Goal: Task Accomplishment & Management: Manage account settings

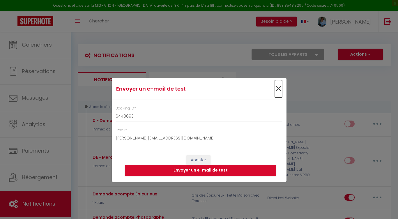
click at [278, 89] on span "×" at bounding box center [278, 88] width 7 height 17
select select
checkbox input "false"
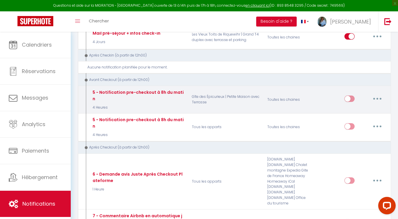
scroll to position [643, 0]
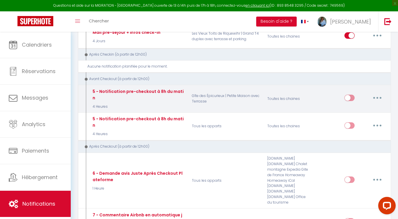
click at [378, 96] on button "button" at bounding box center [377, 97] width 16 height 9
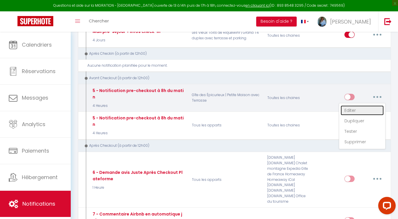
click at [352, 105] on link "Editer" at bounding box center [362, 110] width 43 height 10
type input "5 - Notification pre-checkout à 8h du matin"
select select "4"
select select "4 Heures"
select select "if_booking_is_paid"
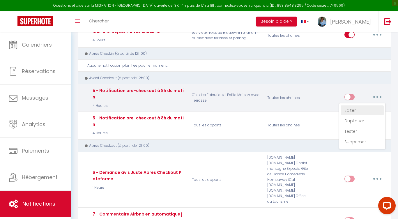
checkbox input "true"
checkbox input "false"
radio input "true"
type input "Procédure pour votre départ - [RENTAL:NAME] - [GUEST:FIRST_NAME] [GUEST:NAME]"
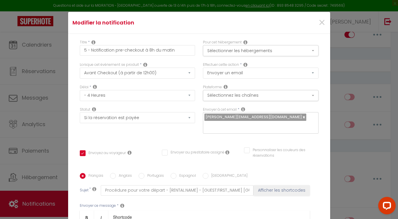
scroll to position [9, 0]
click at [275, 185] on button "Afficher les shortcodes" at bounding box center [282, 190] width 56 height 10
checkbox input "true"
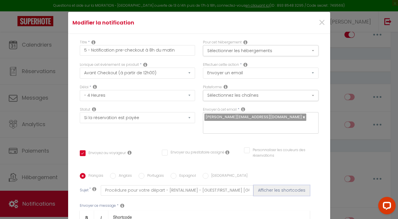
checkbox input "false"
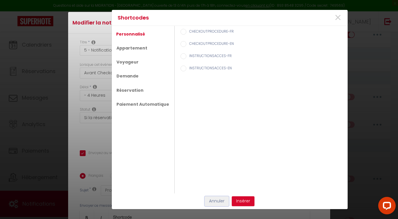
click at [215, 200] on button "Annuler" at bounding box center [217, 201] width 24 height 10
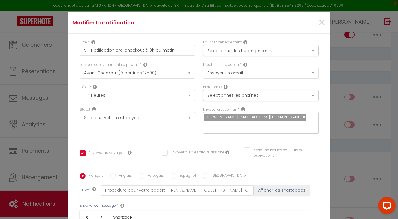
scroll to position [27, 0]
drag, startPoint x: 140, startPoint y: 146, endPoint x: 88, endPoint y: 145, distance: 52.2
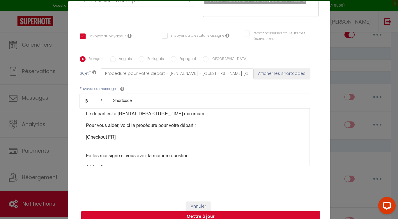
scroll to position [15, 0]
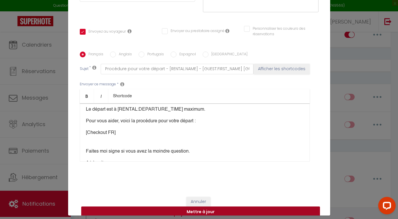
click at [212, 207] on button "Mettre à jour" at bounding box center [200, 212] width 239 height 11
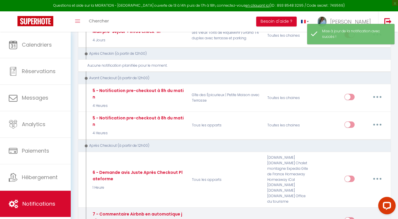
scroll to position [0, 0]
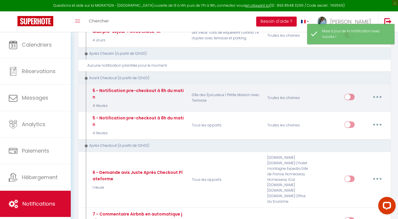
click at [378, 96] on icon "button" at bounding box center [378, 97] width 2 height 2
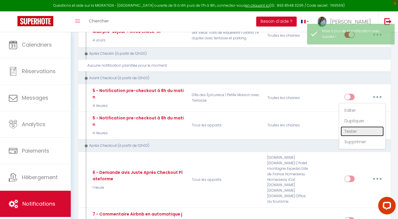
click at [357, 127] on link "Tester" at bounding box center [362, 131] width 43 height 10
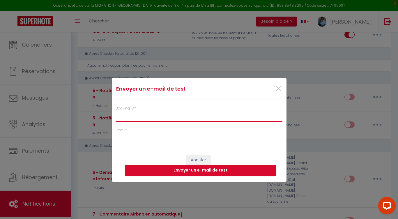
click at [165, 119] on input "Booking ID *" at bounding box center [199, 116] width 167 height 10
paste input "6440693"
type input "6440693"
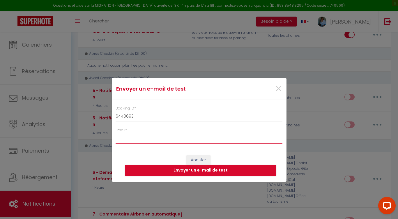
click at [158, 142] on input "Email *" at bounding box center [199, 138] width 167 height 10
type input "[PERSON_NAME][EMAIL_ADDRESS][DOMAIN_NAME]"
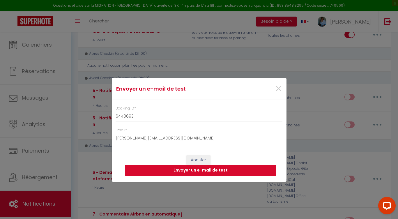
click at [193, 169] on button "Envoyer un e-mail de test" at bounding box center [201, 170] width 152 height 11
click at [279, 90] on span "×" at bounding box center [278, 88] width 7 height 17
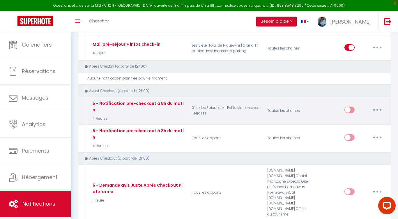
scroll to position [630, 0]
click at [376, 106] on button "button" at bounding box center [377, 110] width 16 height 9
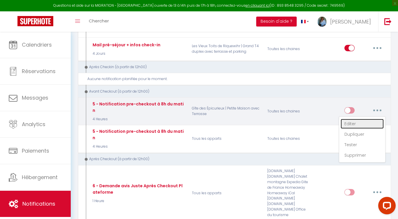
click at [354, 120] on link "Editer" at bounding box center [362, 124] width 43 height 10
type input "5 - Notification pre-checkout à 8h du matin"
select select "4"
select select "4 Heures"
select select "if_booking_is_paid"
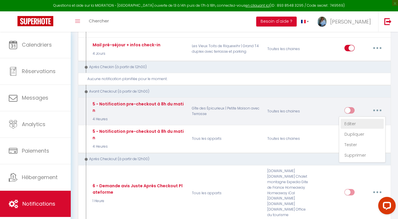
checkbox input "true"
checkbox input "false"
radio input "true"
type input "Procédure pour votre départ - [RENTAL:NAME] - [GUEST:FIRST_NAME] [GUEST:NAME]"
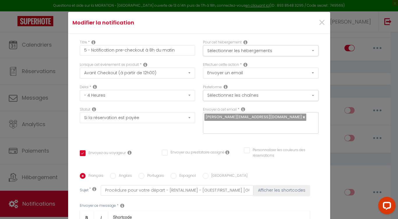
scroll to position [97, 0]
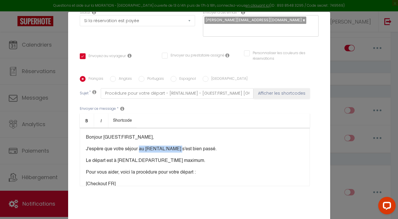
drag, startPoint x: 141, startPoint y: 117, endPoint x: 180, endPoint y: 118, distance: 38.8
click at [180, 146] on p "J'espère que votre séjour au [RENTAL:NAME] s'est bien passé." at bounding box center [195, 149] width 218 height 7
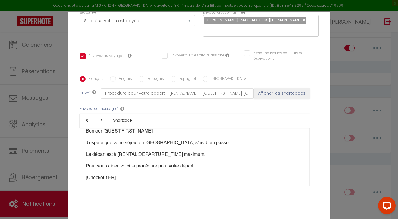
click at [198, 128] on div "Bonjour [GUEST:FIRST_NAME], J'espère que votre séjour en [GEOGRAPHIC_DATA] s'es…" at bounding box center [195, 157] width 230 height 58
drag, startPoint x: 196, startPoint y: 111, endPoint x: 200, endPoint y: 110, distance: 4.2
click at [196, 140] on p "J'espère que votre séjour en [GEOGRAPHIC_DATA] s'est bien passé." at bounding box center [195, 143] width 218 height 7
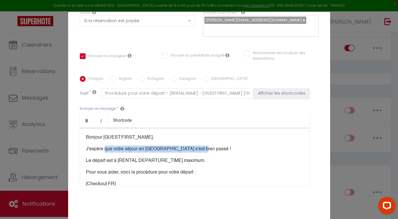
drag, startPoint x: 105, startPoint y: 117, endPoint x: 197, endPoint y: 118, distance: 92.4
click at [197, 146] on p "J'espère que votre séjour en [GEOGRAPHIC_DATA] s'est bien passé !" at bounding box center [195, 149] width 218 height 7
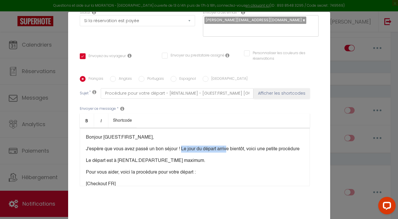
drag, startPoint x: 185, startPoint y: 117, endPoint x: 229, endPoint y: 118, distance: 44.0
click at [229, 146] on p "J'espère que vous avez passé un bon séjour ! Le jour du départ arrive bientôt, …" at bounding box center [195, 149] width 218 height 7
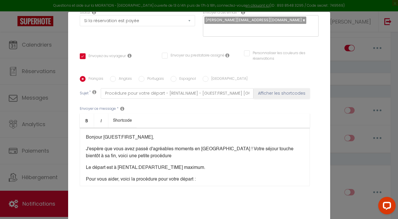
click at [151, 146] on p "J'espère que vous avez passé d'agréables moments en [GEOGRAPHIC_DATA] ! Votre s…" at bounding box center [195, 153] width 218 height 14
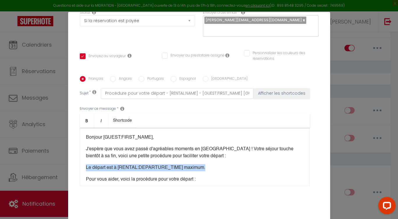
drag, startPoint x: 211, startPoint y: 138, endPoint x: 84, endPoint y: 135, distance: 126.8
click at [84, 135] on div "Bonjour [GUEST:FIRST_NAME], J'espère que vous avez passé d'agréables moments en…" at bounding box center [195, 157] width 230 height 58
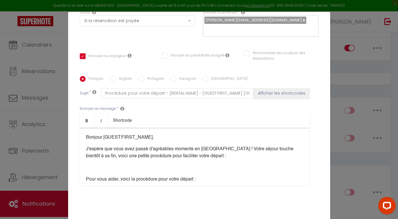
scroll to position [27, 0]
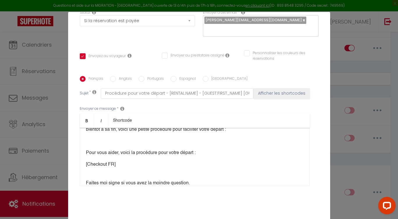
click at [144, 161] on p "[Checkout FR​]" at bounding box center [195, 168] width 218 height 14
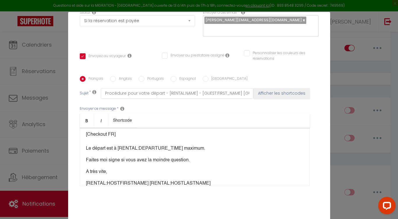
scroll to position [69, 0]
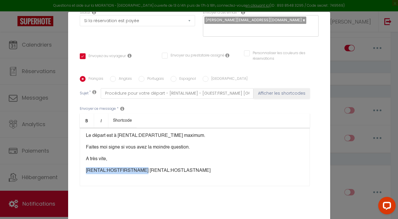
drag, startPoint x: 141, startPoint y: 140, endPoint x: 82, endPoint y: 139, distance: 58.6
click at [82, 139] on div "Bonjour [GUEST:FIRST_NAME], J'espère que vous avez passé d'agréables moments en…" at bounding box center [195, 157] width 230 height 58
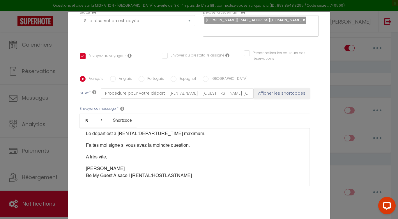
scroll to position [76, 0]
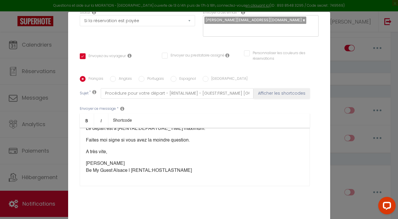
click at [208, 160] on p "[PERSON_NAME] Be My Guest Alsace | [RENTAL:HOSTLASTNAME]" at bounding box center [195, 167] width 218 height 14
click at [191, 160] on p "[PERSON_NAME] Be My Guest Alsace | [RENTAL:HOSTLASTNAME]" at bounding box center [195, 167] width 218 height 14
click at [281, 88] on button "Afficher les shortcodes" at bounding box center [282, 93] width 56 height 10
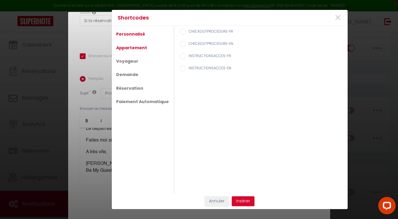
click at [132, 48] on link "Appartement" at bounding box center [131, 48] width 37 height 10
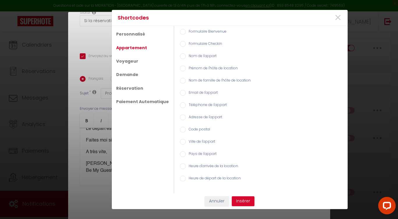
click at [180, 56] on input "Nom de l'appart" at bounding box center [183, 56] width 6 height 6
radio input "true"
click at [247, 201] on button "Insérer" at bounding box center [243, 201] width 23 height 10
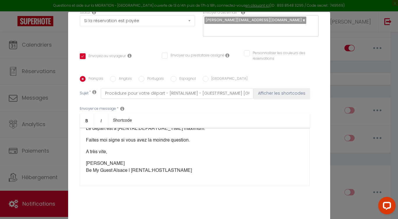
checkbox input "true"
checkbox input "false"
type input "Procédure pour votre départ - [RENTAL:NAME] - [GUEST:FIRST_NAME] [GUEST:NAME][R…"
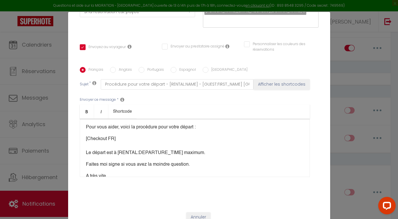
scroll to position [42, 0]
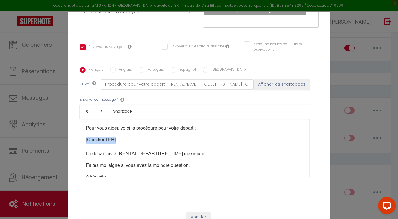
drag, startPoint x: 153, startPoint y: 110, endPoint x: 85, endPoint y: 107, distance: 68.2
click at [85, 119] on div "Bonjour [GUEST:FIRST_NAME], J'espère que vous avez passé d'agréables moments en…" at bounding box center [195, 148] width 230 height 58
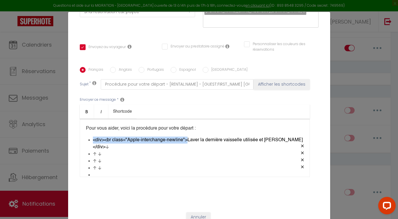
drag, startPoint x: 186, startPoint y: 109, endPoint x: 93, endPoint y: 110, distance: 93.5
click at [93, 137] on li "<div><br class="Apple-interchange-newline">Laver la dernière vaisselle utilisée…" at bounding box center [198, 144] width 211 height 14
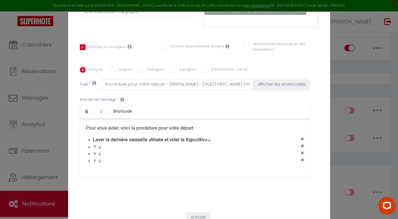
click at [224, 137] on li "Laver la dernière vaisselle utilisée et vider le frigo</div>" at bounding box center [198, 140] width 211 height 7
click at [306, 119] on div "Bonjour [GUEST:FIRST_NAME], J'espère que vous avez passé d'agréables moments en…" at bounding box center [195, 148] width 230 height 58
click at [301, 137] on li "Laver la dernière vaisselle utilisée et vider le frig" at bounding box center [198, 140] width 211 height 7
click at [303, 137] on span at bounding box center [302, 139] width 3 height 5
drag, startPoint x: 220, startPoint y: 109, endPoint x: 305, endPoint y: 132, distance: 88.3
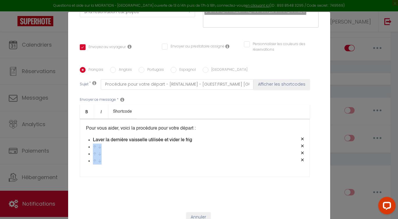
click at [305, 132] on div "Bonjour [GUEST:FIRST_NAME], J'espère que vous avez passé d'agréables moments en…" at bounding box center [195, 148] width 230 height 58
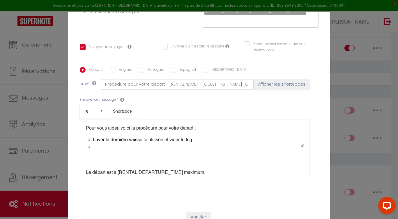
drag, startPoint x: 297, startPoint y: 114, endPoint x: 307, endPoint y: 117, distance: 10.2
click at [307, 119] on div "Bonjour [GUEST:FIRST_NAME], J'espère que vous avez passé d'agréables moments en…" at bounding box center [195, 148] width 230 height 58
drag, startPoint x: 303, startPoint y: 121, endPoint x: 296, endPoint y: 112, distance: 11.4
click at [296, 119] on div "Bonjour [GUEST:FIRST_NAME], J'espère que vous avez passé d'agréables moments en…" at bounding box center [195, 148] width 230 height 58
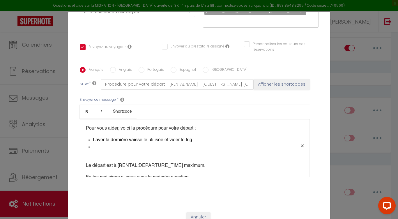
drag, startPoint x: 87, startPoint y: 115, endPoint x: 290, endPoint y: 115, distance: 203.1
click at [292, 119] on div "Bonjour [GUEST:FIRST_NAME], J'espère que vous avez passé d'agréables moments en…" at bounding box center [195, 148] width 230 height 58
drag, startPoint x: 239, startPoint y: 111, endPoint x: 273, endPoint y: 123, distance: 35.8
click at [273, 123] on div "Bonjour [GUEST:FIRST_NAME], J'espère que vous avez passé d'agréables moments en…" at bounding box center [195, 148] width 230 height 58
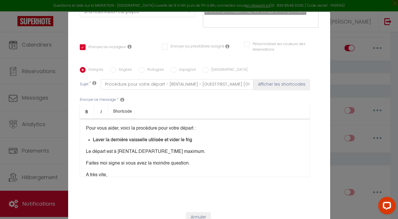
click at [207, 137] on li "Laver la dernière vaisselle utilisée et vider le frig" at bounding box center [198, 140] width 211 height 7
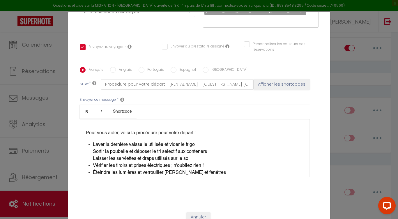
scroll to position [36, 0]
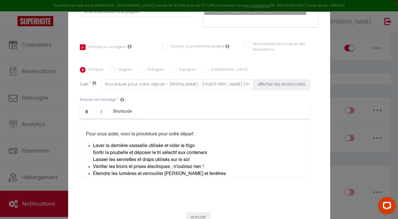
click at [93, 142] on li "[PERSON_NAME] la dernière vaisselle utilisée et vider le frigo Sortir la poubel…" at bounding box center [198, 152] width 211 height 21
click at [94, 149] on li "Sortir la poubelle et déposer le tri sélectif aux conteners Laisser les serviet…" at bounding box center [198, 156] width 211 height 14
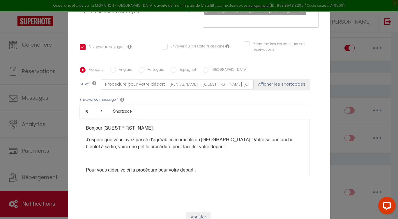
scroll to position [7, 0]
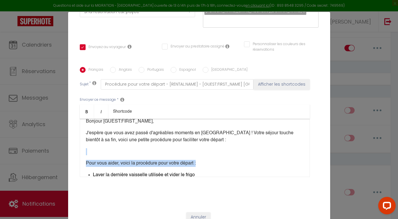
drag, startPoint x: 196, startPoint y: 131, endPoint x: 125, endPoint y: 119, distance: 72.4
click at [125, 119] on div "Bonjour [GUEST:FIRST_NAME], J'espère que vous avez passé d'agréables moments en…" at bounding box center [195, 148] width 230 height 58
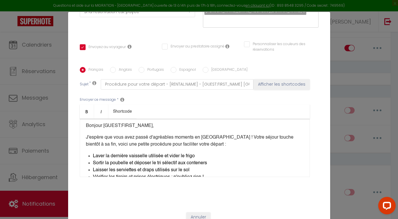
scroll to position [0, 0]
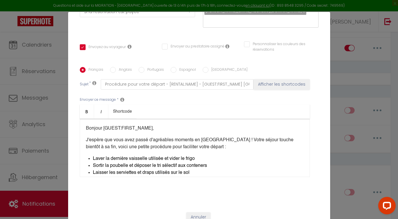
drag, startPoint x: 194, startPoint y: 131, endPoint x: 76, endPoint y: 93, distance: 124.3
click at [76, 93] on div "Titre * 5 - Notification pre-checkout à 8h du matin Pour cet hébergement Sélect…" at bounding box center [199, 67] width 262 height 279
copy div "Bonjour [GUEST:FIRST_NAME], J'espère que vous avez passé d'agréables moments en…"
checkbox input "true"
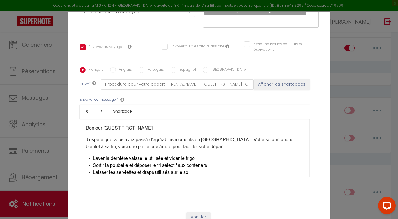
checkbox input "false"
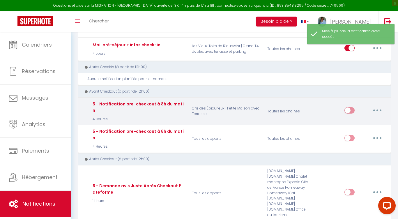
click at [379, 107] on button "button" at bounding box center [377, 110] width 16 height 9
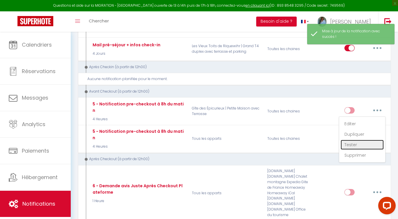
click at [354, 141] on link "Tester" at bounding box center [362, 145] width 43 height 10
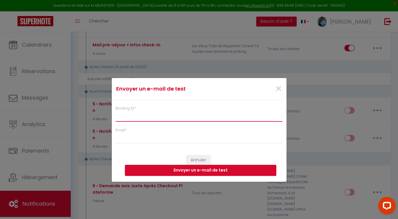
click at [175, 112] on input "Booking ID *" at bounding box center [199, 116] width 167 height 10
paste input "6440693"
type input "6440693"
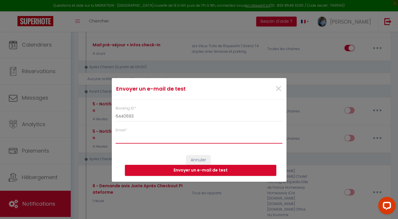
click at [167, 139] on input "Email *" at bounding box center [199, 138] width 167 height 10
type input "[PERSON_NAME][EMAIL_ADDRESS][DOMAIN_NAME]"
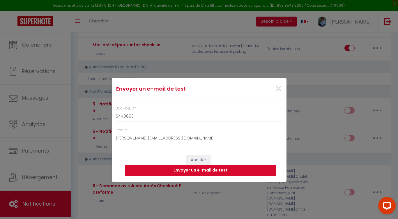
click at [200, 170] on button "Envoyer un e-mail de test" at bounding box center [201, 170] width 152 height 11
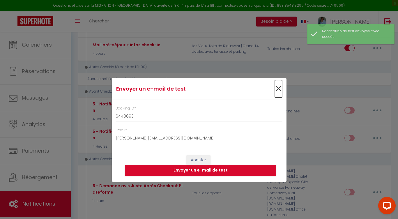
click at [279, 90] on span "×" at bounding box center [278, 88] width 7 height 17
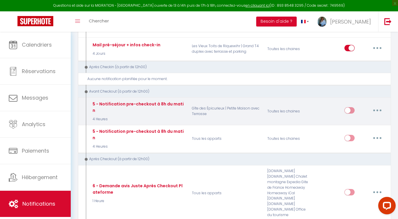
click at [377, 110] on icon "button" at bounding box center [378, 111] width 2 height 2
click at [358, 121] on link "Editer" at bounding box center [362, 124] width 43 height 10
type input "5 - Notification pre-checkout à 8h du matin"
select select "4"
select select "4 Heures"
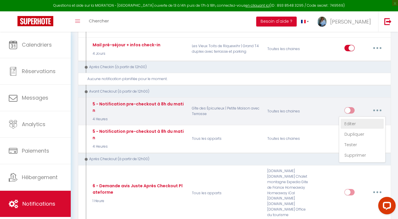
select select "if_booking_is_paid"
checkbox input "true"
checkbox input "false"
radio input "true"
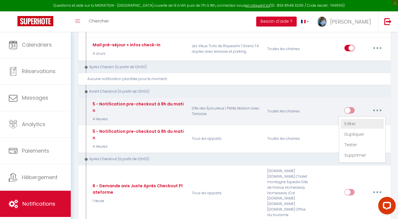
type input "Procédure pour votre départ - [RENTAL:NAME] - [GUEST:FIRST_NAME] [GUEST:NAME][R…"
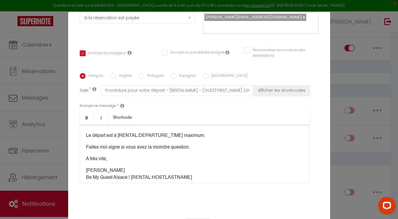
scroll to position [86, 0]
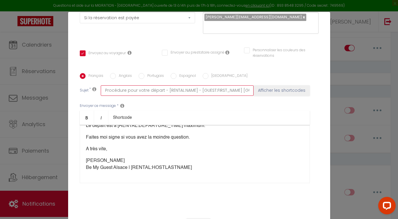
drag, startPoint x: 195, startPoint y: 59, endPoint x: 166, endPoint y: 58, distance: 28.9
click at [166, 85] on input "Procédure pour votre départ - [RENTAL:NAME] - [GUEST:FIRST_NAME] [GUEST:NAME][R…" at bounding box center [177, 90] width 153 height 10
drag, startPoint x: 192, startPoint y: 138, endPoint x: 131, endPoint y: 134, distance: 61.4
click at [131, 157] on p "[PERSON_NAME] Be My Guest Alsace | [RENTAL:HOSTLASTNAME]" at bounding box center [195, 164] width 218 height 14
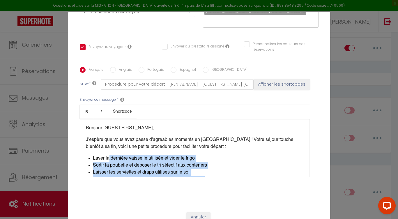
scroll to position [0, 0]
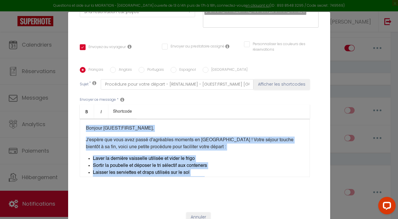
drag, startPoint x: 171, startPoint y: 130, endPoint x: 71, endPoint y: 93, distance: 106.1
click at [71, 93] on div "Titre * 5 - Notification pre-checkout à 8h du matin Pour cet hébergement Sélect…" at bounding box center [199, 67] width 262 height 279
copy div "Bonjour [GUEST:FIRST_NAME], J'espère que vous avez passé d'agréables moments en…"
click at [114, 67] on input "Anglais" at bounding box center [113, 70] width 6 height 6
radio input "true"
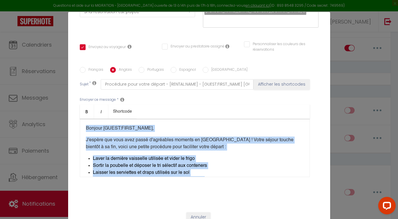
checkbox input "true"
checkbox input "false"
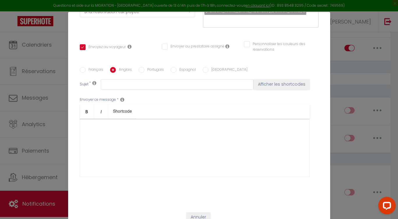
click at [119, 119] on div at bounding box center [195, 148] width 230 height 58
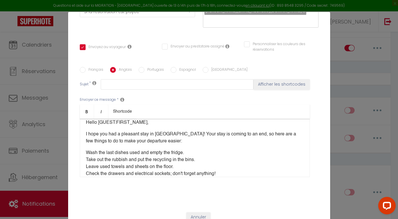
scroll to position [5, 0]
click at [86, 150] on p "Wash the last dishes used and empty the fridge. Take out the rubbish and put th…" at bounding box center [195, 174] width 218 height 49
drag, startPoint x: 82, startPoint y: 39, endPoint x: 84, endPoint y: 48, distance: 9.0
click at [82, 67] on input "Français" at bounding box center [83, 70] width 6 height 6
radio input "true"
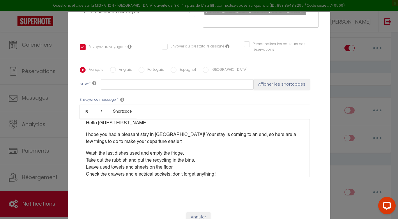
checkbox input "true"
checkbox input "false"
type input "Procédure pour votre départ - [RENTAL:NAME] - [GUEST:FIRST_NAME] [GUEST:NAME][R…"
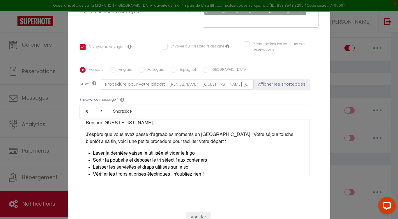
drag, startPoint x: 91, startPoint y: 122, endPoint x: 87, endPoint y: 117, distance: 6.8
click at [87, 119] on div "Bonjour [GUEST:FIRST_NAME], J'espère que vous avez passé d'agréables moments en…" at bounding box center [195, 148] width 230 height 58
drag, startPoint x: 89, startPoint y: 120, endPoint x: 92, endPoint y: 124, distance: 4.7
click at [92, 124] on div "Bonjour [GUEST:FIRST_NAME], J'espère que vous avez passé d'agréables moments en…" at bounding box center [195, 148] width 230 height 58
drag, startPoint x: 91, startPoint y: 123, endPoint x: 89, endPoint y: 117, distance: 6.7
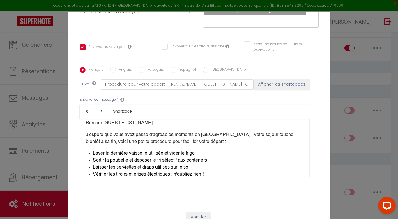
click at [89, 119] on div "Bonjour [GUEST:FIRST_NAME], J'espère que vous avez passé d'agréables moments en…" at bounding box center [195, 148] width 230 height 58
click at [112, 67] on input "Anglais" at bounding box center [113, 70] width 6 height 6
radio input "true"
checkbox input "true"
checkbox input "false"
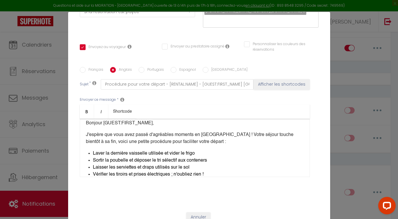
checkbox input "false"
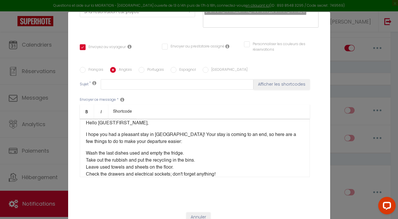
click at [86, 150] on p "Wash the last dishes used and empty the fridge. Take out the rubbish and put th…" at bounding box center [195, 174] width 218 height 49
click at [86, 150] on p "- Wash the last dishes used and empty the fridge. Take out the rubbish and put …" at bounding box center [195, 174] width 218 height 49
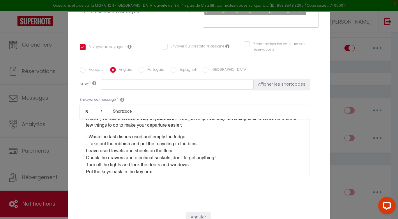
scroll to position [22, 0]
click at [86, 133] on p "- Wash the last dishes used and empty the fridge. - Take out the rubbish and pu…" at bounding box center [195, 157] width 218 height 49
click at [86, 140] on p "- Wash the last dishes used and empty the fridge. - Take out the rubbish and pu…" at bounding box center [195, 157] width 218 height 49
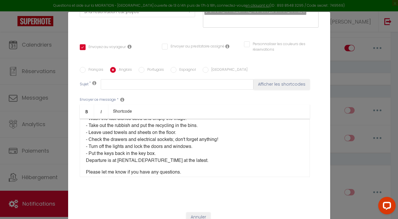
scroll to position [40, 0]
click at [168, 121] on p "- Wash the last dishes used and empty the fridge. - Take out the rubbish and pu…" at bounding box center [195, 139] width 218 height 49
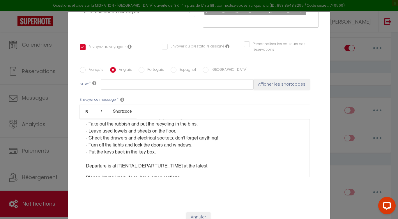
scroll to position [37, 0]
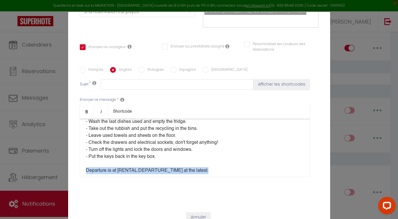
drag, startPoint x: 85, startPoint y: 139, endPoint x: 206, endPoint y: 145, distance: 121.1
click at [207, 140] on div "Hello [GUEST:FIRST_NAME], I hope you had a pleasant stay in [GEOGRAPHIC_DATA]! …" at bounding box center [195, 148] width 230 height 58
click at [87, 109] on icon "Bold" at bounding box center [86, 111] width 5 height 5
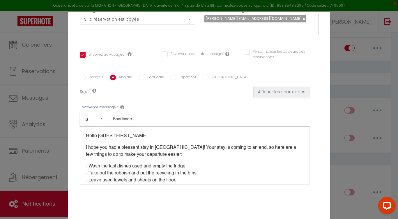
scroll to position [95, 0]
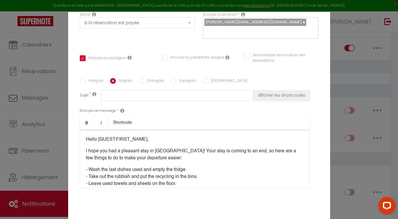
click at [83, 78] on input "Français" at bounding box center [83, 81] width 6 height 6
radio input "true"
checkbox input "true"
checkbox input "false"
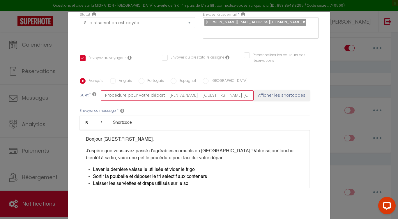
scroll to position [0, 45]
drag, startPoint x: 107, startPoint y: 63, endPoint x: 264, endPoint y: 69, distance: 157.2
click at [264, 90] on div "Sujet * Procédure pour votre départ - [RENTAL:NAME] - [GUEST:FIRST_NAME] [GUEST…" at bounding box center [199, 95] width 239 height 10
click at [223, 90] on input "Procédure pour votre départ - [RENTAL:NAME] - [GUEST:FIRST_NAME] [GUEST:NAME][R…" at bounding box center [177, 95] width 153 height 10
type input "Procédure pour votre départ - [RENTAL:NAME] - [GUEST:FIRST_NAME] [GUEST:NAME[RE…"
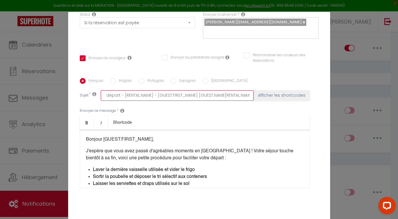
checkbox input "true"
checkbox input "false"
type input "Procédure pour votre départ - [RENTAL:NAME] - [GUEST:FIRST_NAME] [GUEST:[PERSON…"
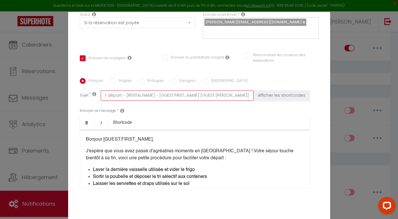
checkbox input "true"
checkbox input "false"
type input "Procédure pour votre départ - [RENTAL:NAME] - [GUEST:FIRST_NAME] [GUEST:NA[RENT…"
checkbox input "true"
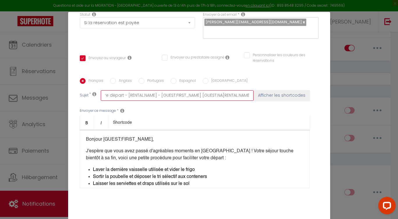
checkbox input "false"
type input "Procédure pour votre départ - [RENTAL:NAME] - [GUEST:FIRST_NAME] [GUEST:N[RENTA…"
checkbox input "true"
checkbox input "false"
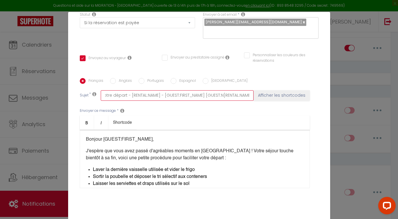
checkbox input "false"
type input "Procédure pour votre départ - [RENTAL:NAME] - [GUEST:FIRST_NAME] [GUEST:[RENTAL…"
checkbox input "true"
checkbox input "false"
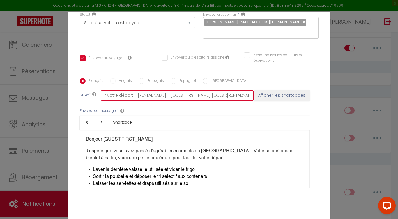
type input "Procédure pour votre départ - [RENTAL:NAME] - [GUEST:FIRST_NAME] [GUEST[RENTAL:…"
checkbox input "true"
checkbox input "false"
type input "Procédure pour votre départ - [RENTAL:NAME] - [GUEST:FIRST_NAME] [GUES[RENTAL:N…"
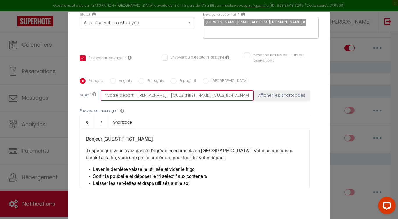
checkbox input "true"
checkbox input "false"
type input "Procédure pour votre départ - [RENTAL:NAME] - [GUEST:FIRST_NAME] [GUES[RENTAL:N…"
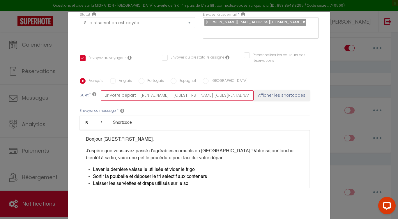
checkbox input "true"
checkbox input "false"
type input "Procédure pour votre départ - [RENTAL:NAME] - [GUEST:FIRST_NAME] [GUES[RENTAL:N…"
checkbox input "true"
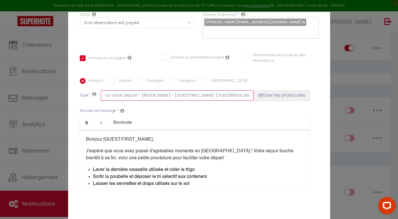
checkbox input "false"
type input "Procédure pour votre départ - [RENTAL:NAME] - [GUEST:FIRST_NAME] [GUES[RENTAL:NA"
checkbox input "true"
checkbox input "false"
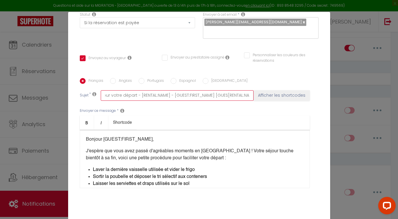
checkbox input "false"
type input "Procédure pour votre départ - [RENTAL:NAME] - [GUEST:FIRST_NAME] [GUES[RENTAL:N"
checkbox input "true"
checkbox input "false"
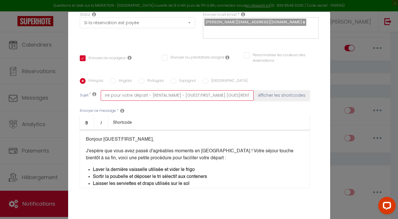
type input "Procédure pour votre départ - [RENTAL:NAME] - [GUEST:FIRST_NAME] [GUES[RENTAL"
checkbox input "true"
checkbox input "false"
checkbox input "true"
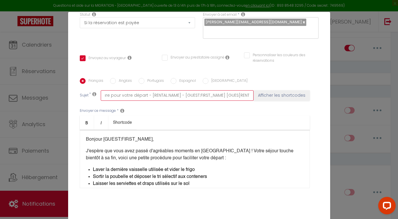
checkbox input "false"
type input "Procédure pour votre départ - [RENTAL:NAME] - [GUEST:FIRST_NAME] [GUES[RENTA"
checkbox input "true"
checkbox input "false"
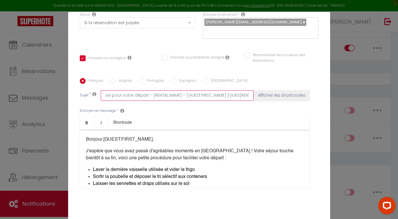
checkbox input "false"
type input "Procédure pour votre départ - [RENTAL:NAME] - [GUEST:FIRST_NAME] [GUES[RENT"
checkbox input "true"
checkbox input "false"
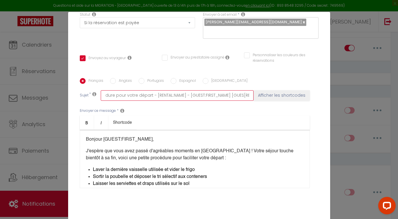
type input "Procédure pour votre départ - [RENTAL:NAME] - [GUEST:FIRST_NAME] [GUES[REN"
checkbox input "true"
checkbox input "false"
type input "Procédure pour votre départ - [RENTAL:NAME] - [GUEST:FIRST_NAME] [GUES[RE"
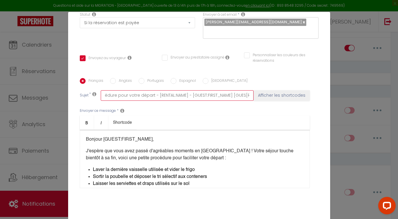
checkbox input "true"
checkbox input "false"
type input "Procédure pour votre départ - [RENTAL:NAME] - [GUEST:FIRST_NAME] [GUES[R"
checkbox input "true"
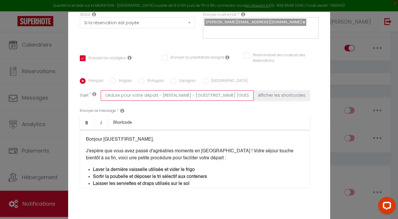
checkbox input "false"
type input "Procédure pour votre départ - [RENTAL:NAME] - [GUEST:FIRST_NAME] [GUES["
checkbox input "true"
checkbox input "false"
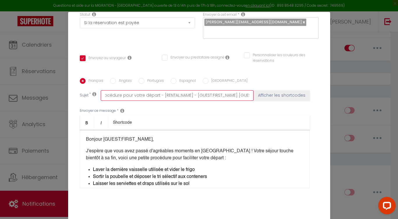
checkbox input "false"
type input "Procédure pour votre départ - [RENTAL:NAME] - [GUEST:FIRST_NAME] [GUES"
checkbox input "true"
checkbox input "false"
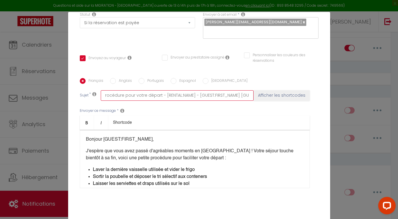
scroll to position [0, 1]
type input "Procédure pour votre départ - [RENTAL:NAME] - [GUEST:FIRST_NAME] [GUE"
checkbox input "true"
checkbox input "false"
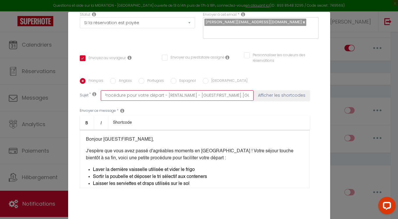
scroll to position [0, 0]
type input "Procédure pour votre départ - [RENTAL:NAME] - [GUEST:FIRST_NAME] [[PERSON_NAME]"
checkbox input "true"
checkbox input "false"
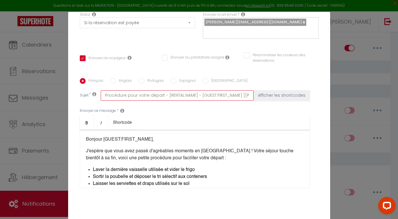
type input "Procédure pour votre départ - [RENTAL:NAME] - [GUEST:FIRST_NAME] [G"
checkbox input "true"
checkbox input "false"
type input "Procédure pour votre départ - [RENTAL:NAME] - [GUEST:FIRST_NAME] ["
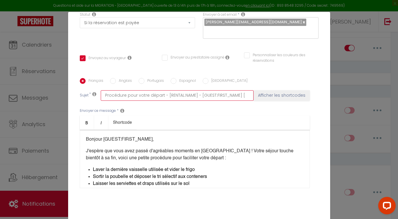
checkbox input "true"
checkbox input "false"
type input "Procédure pour votre départ - [RENTAL:NAME] - [GUEST:FIRST_NAME]"
checkbox input "true"
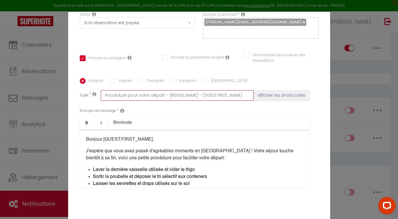
checkbox input "false"
type input "Procédure pour votre départ - [RENTAL:NAME] - [GUEST:FIRST_NAME]"
checkbox input "true"
checkbox input "false"
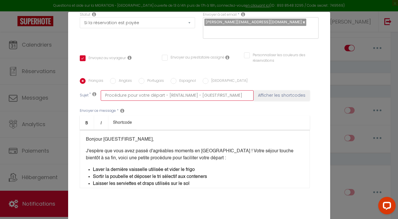
checkbox input "false"
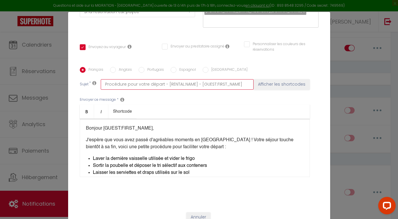
drag, startPoint x: 196, startPoint y: 52, endPoint x: 251, endPoint y: 53, distance: 55.4
click at [251, 79] on input "Procédure pour votre départ - [RENTAL:NAME] - [GUEST:FIRST_NAME]" at bounding box center [177, 84] width 153 height 10
type input "Procédure pour votre départ - [RENTAL:NAME]"
checkbox input "true"
checkbox input "false"
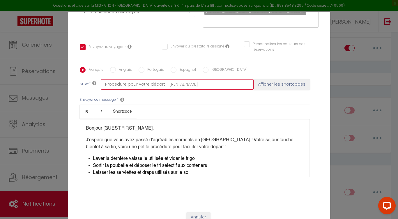
checkbox input "false"
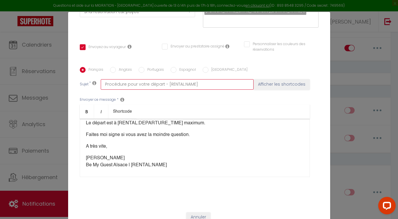
scroll to position [86, 0]
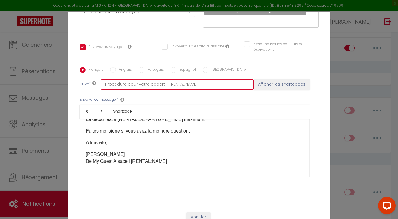
type input "Procédure pour votre départ - [RENTAL:NAME]"
drag, startPoint x: 87, startPoint y: 111, endPoint x: 107, endPoint y: 112, distance: 20.4
click at [107, 140] on p "A très vite," at bounding box center [195, 143] width 218 height 7
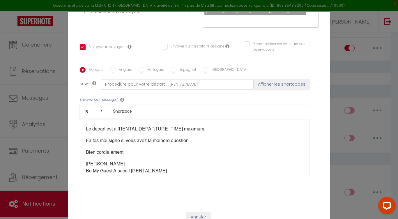
scroll to position [73, 0]
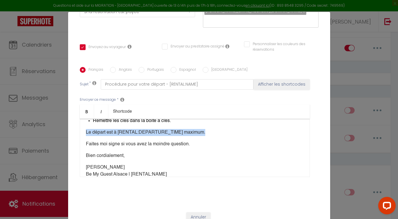
drag, startPoint x: 209, startPoint y: 103, endPoint x: 80, endPoint y: 101, distance: 129.4
click at [80, 119] on div "Bonjour [GUEST:FIRST_NAME], J'espère que vous avez passé d'agréables moments en…" at bounding box center [195, 148] width 230 height 58
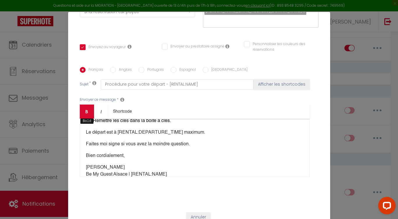
click at [88, 109] on icon "Bold" at bounding box center [86, 111] width 5 height 5
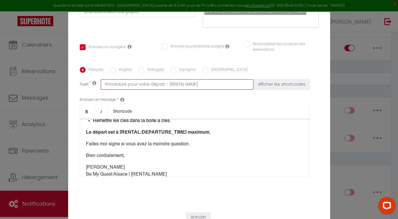
drag, startPoint x: 209, startPoint y: 54, endPoint x: 98, endPoint y: 53, distance: 110.7
click at [98, 79] on div "Sujet * Procédure pour votre départ - [RENTAL:NAME] Afficher les shortcodes" at bounding box center [199, 84] width 239 height 10
drag, startPoint x: 113, startPoint y: 38, endPoint x: 125, endPoint y: 54, distance: 19.3
click at [113, 67] on input "Anglais" at bounding box center [113, 70] width 6 height 6
radio input "true"
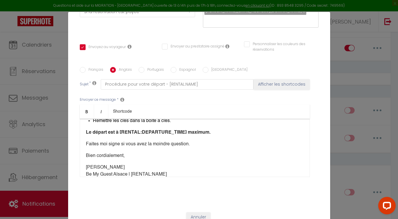
checkbox input "true"
checkbox input "false"
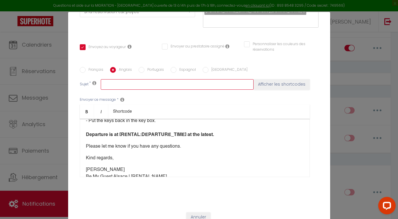
click at [193, 79] on input "text" at bounding box center [177, 84] width 153 height 10
paste input "Procedure for your departure - [RENTAL:NAME]"
type input "Procedure for your departure - [RENTAL:NAME]"
checkbox input "true"
checkbox input "false"
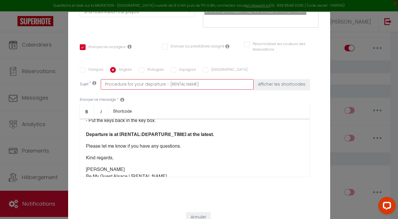
checkbox input "false"
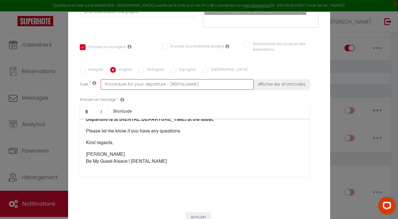
scroll to position [95, 0]
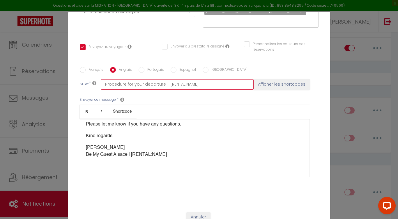
type input "Procedure for your departure - [RENTAL:NAME]"
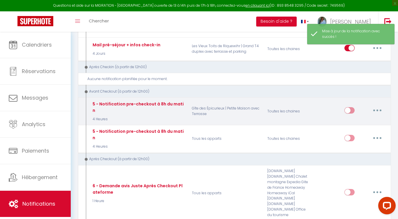
scroll to position [631, 0]
click at [377, 109] on icon "button" at bounding box center [378, 110] width 2 height 2
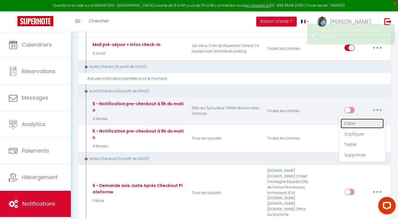
click at [359, 119] on link "Editer" at bounding box center [362, 124] width 43 height 10
type input "5 - Notification pre-checkout à 8h du matin"
select select "4"
select select "4 Heures"
select select "if_booking_is_paid"
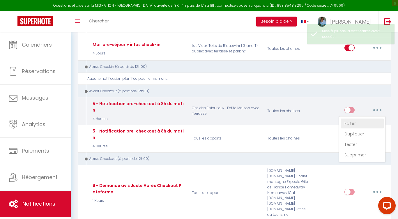
checkbox input "true"
checkbox input "false"
radio input "true"
type input "Procédure pour votre départ - [RENTAL:NAME]"
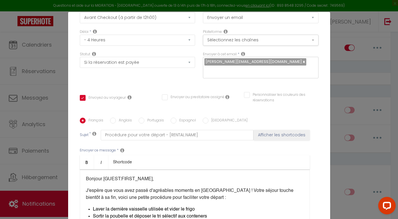
scroll to position [0, 0]
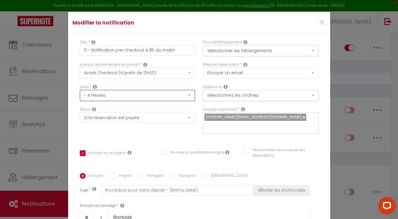
click at [139, 90] on select "Immédiat - 10 Minutes - 1 Heure - 2 Heures - 3 Heures - 4 Heures - 5 Heures - 6…" at bounding box center [138, 95] width 116 height 11
click at [165, 68] on select "Après la réservation Avant Checkin (à partir de 12h00) Après Checkin (à partir …" at bounding box center [138, 73] width 116 height 11
click at [189, 68] on select "Après la réservation Avant Checkin (à partir de 12h00) Après Checkin (à partir …" at bounding box center [138, 73] width 116 height 11
click at [181, 90] on select "Immédiat - 10 Minutes - 1 Heure - 2 Heures - 3 Heures - 4 Heures - 5 Heures - 6…" at bounding box center [138, 95] width 116 height 11
select select "18 Heures"
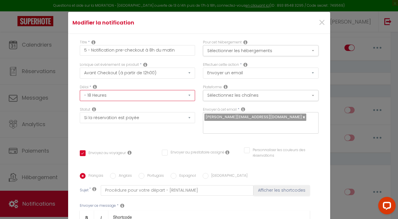
checkbox input "true"
checkbox input "false"
click at [190, 90] on select "Immédiat - 10 Minutes - 1 Heure - 2 Heures - 3 Heures - 4 Heures - 5 Heures - 6…" at bounding box center [138, 95] width 116 height 11
select select "20 Heures"
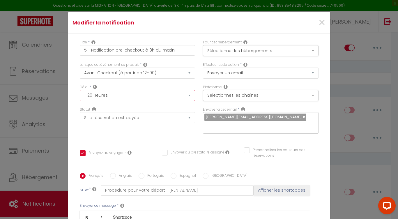
checkbox input "true"
checkbox input "false"
click at [305, 45] on button "Sélectionner les hébergements" at bounding box center [261, 50] width 116 height 11
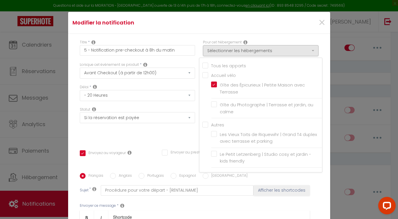
click at [207, 62] on div "Tous les apparts" at bounding box center [263, 65] width 120 height 7
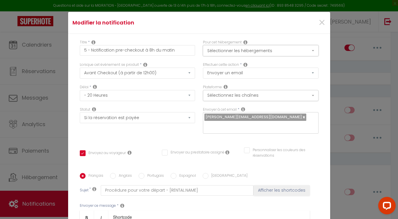
click at [267, 45] on button "Sélectionner les hébergements" at bounding box center [261, 50] width 116 height 11
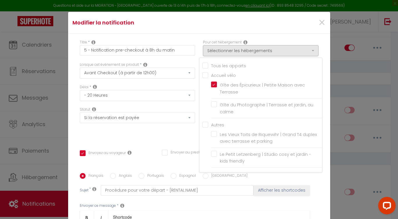
click at [206, 62] on input "Tous les apparts" at bounding box center [263, 65] width 120 height 6
checkbox input "true"
click at [184, 109] on div "Titre * 5 - Notification pre-checkout à 8h du matin Pour cet hébergement Sélect…" at bounding box center [199, 173] width 262 height 279
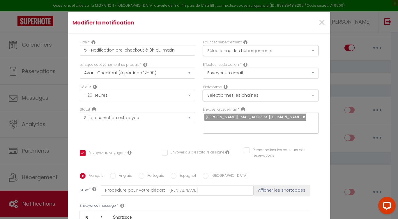
click at [246, 90] on button "Sélectionnez les chaînes" at bounding box center [261, 95] width 116 height 11
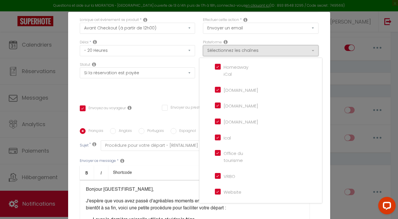
scroll to position [39, 0]
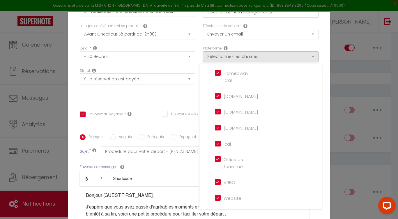
click at [152, 68] on div "Statut Aucun Si la réservation est payée Si réservation non payée Si la caution…" at bounding box center [137, 84] width 123 height 33
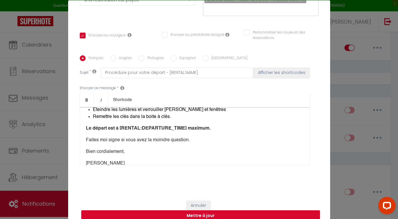
scroll to position [66, 0]
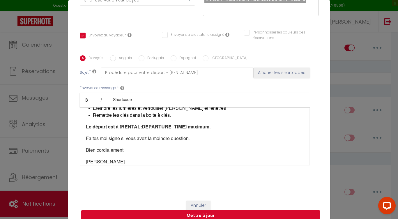
click at [202, 210] on button "Mettre à jour" at bounding box center [200, 215] width 239 height 11
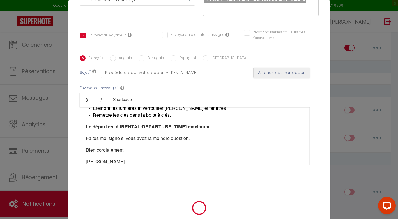
scroll to position [21, 0]
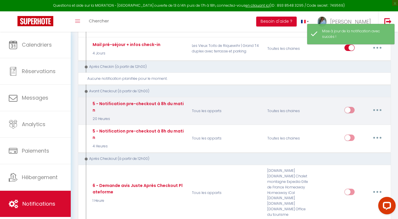
click at [349, 107] on input "checkbox" at bounding box center [350, 111] width 10 height 9
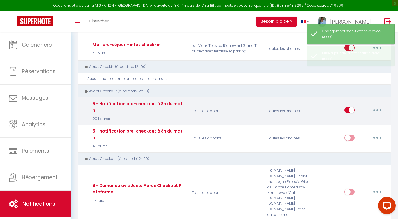
click at [376, 107] on button "button" at bounding box center [377, 109] width 16 height 9
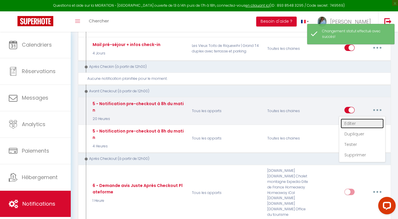
click at [353, 121] on link "Editer" at bounding box center [362, 124] width 43 height 10
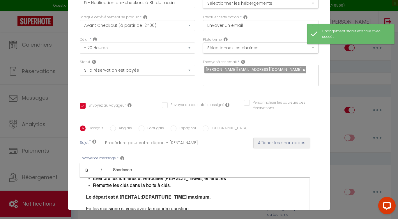
scroll to position [0, 0]
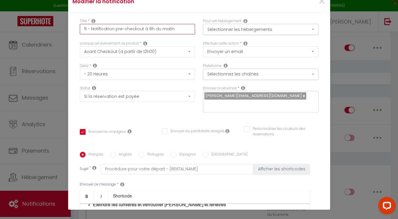
drag, startPoint x: 145, startPoint y: 29, endPoint x: 184, endPoint y: 32, distance: 40.0
click at [184, 32] on input "5 - Notification pre-checkout à 8h du matin" at bounding box center [138, 29] width 116 height 10
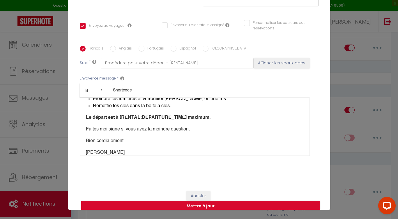
scroll to position [86, 0]
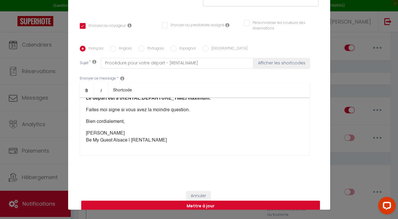
click at [210, 201] on button "Mettre à jour" at bounding box center [200, 206] width 239 height 11
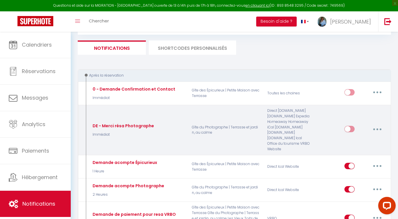
scroll to position [0, 0]
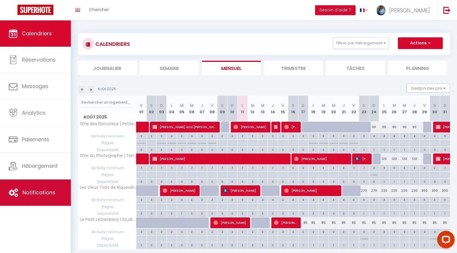
click at [29, 194] on span "Notifications" at bounding box center [38, 192] width 33 height 7
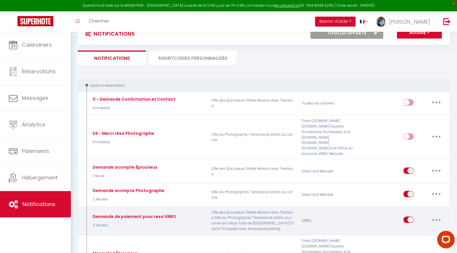
scroll to position [36, 0]
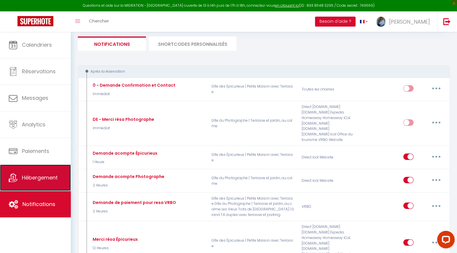
click at [31, 170] on link "Hébergement" at bounding box center [35, 177] width 71 height 26
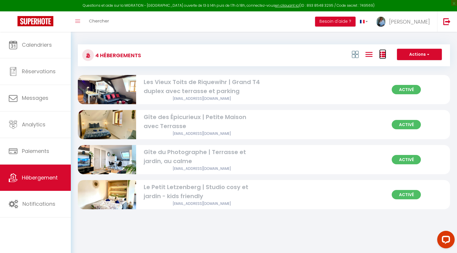
click at [384, 57] on icon at bounding box center [382, 54] width 7 height 7
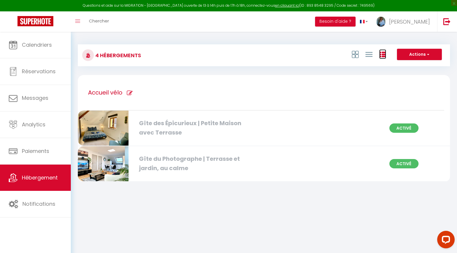
click at [381, 53] on icon at bounding box center [382, 54] width 7 height 7
click at [368, 55] on icon at bounding box center [368, 54] width 7 height 7
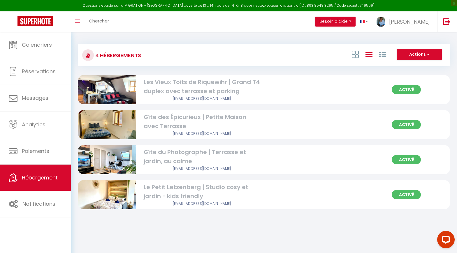
click at [110, 119] on img at bounding box center [107, 125] width 58 height 44
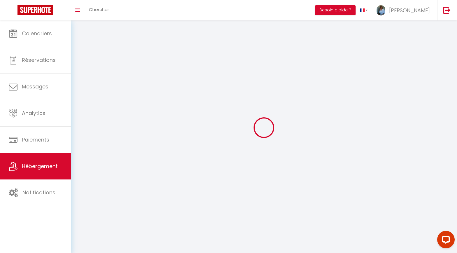
select select "28"
select select
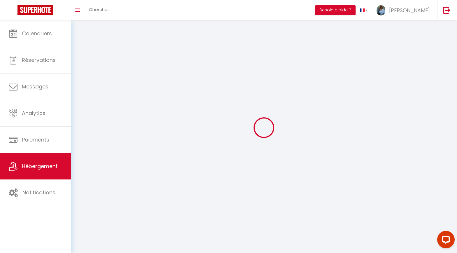
select select
checkbox input "false"
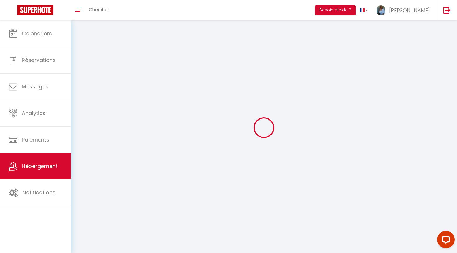
checkbox input "false"
select select
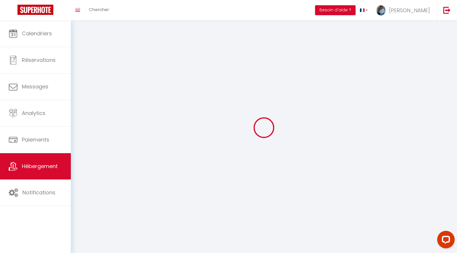
select select
checkbox input "false"
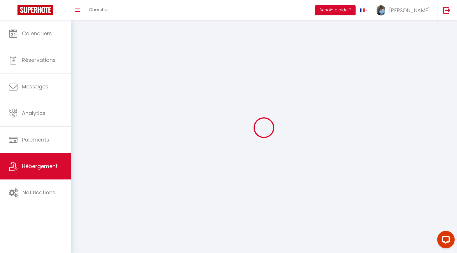
checkbox input "false"
select select
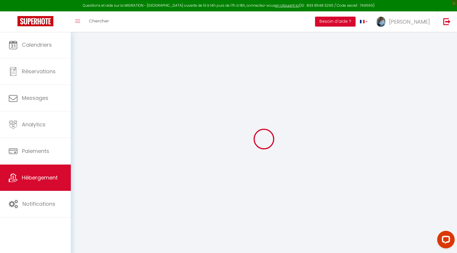
select select
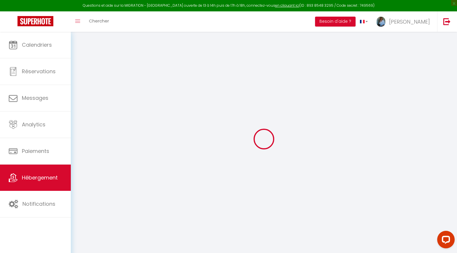
select select
checkbox input "false"
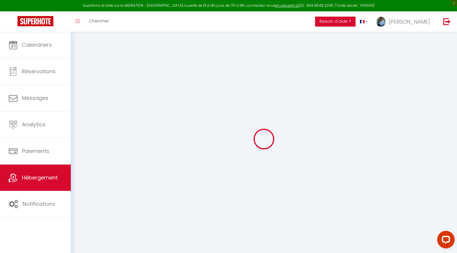
select select
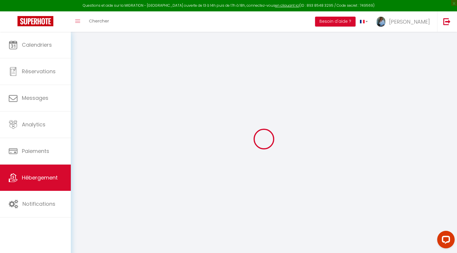
select select
checkbox input "false"
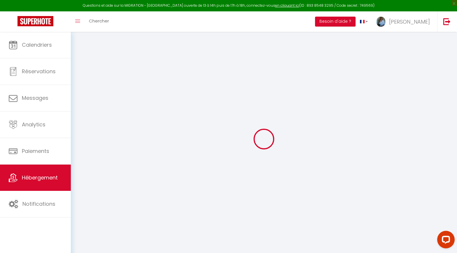
checkbox input "false"
select select
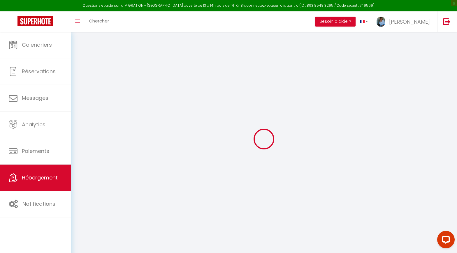
select select
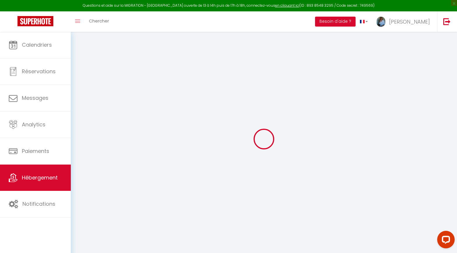
checkbox input "false"
select select
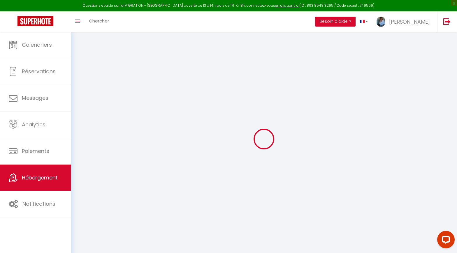
select select
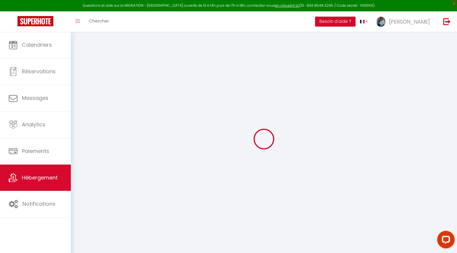
select select
checkbox input "false"
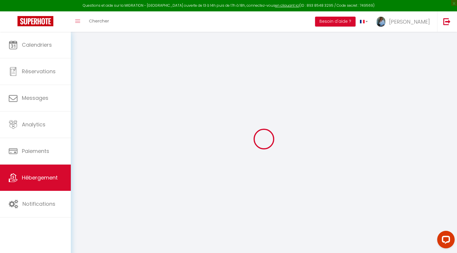
checkbox input "false"
select select
type input "Gîte des Épicurieux | Petite Maison avec Terrasse"
type input "[PERSON_NAME]"
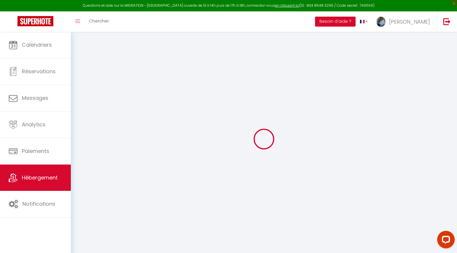
type input "WISS"
type input "50 rue Saint Wendelin"
type input "68230"
type input "NIEDERMORSCHWIHR"
select select "houses"
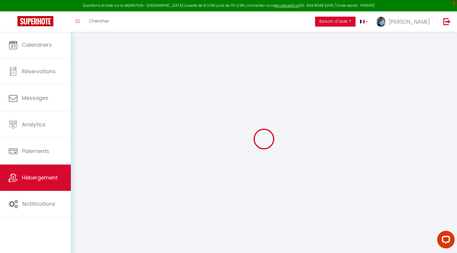
type input "85"
type input "5"
type input "55"
type input "0.55"
type input "250"
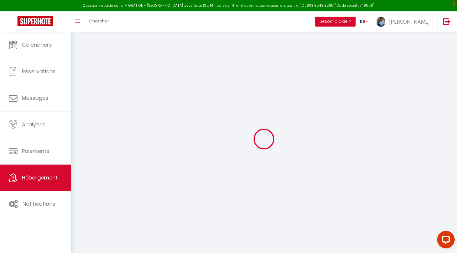
select select
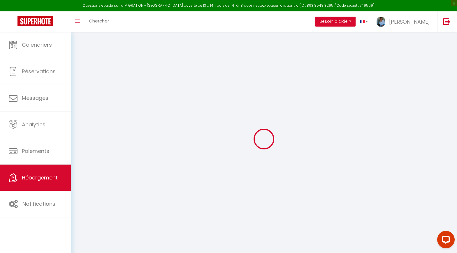
select select
type input "51 Rue Saint-Wendelin"
type input "68230"
type input "Niedermorschwihr"
type input "[PERSON_NAME][EMAIL_ADDRESS][DOMAIN_NAME]"
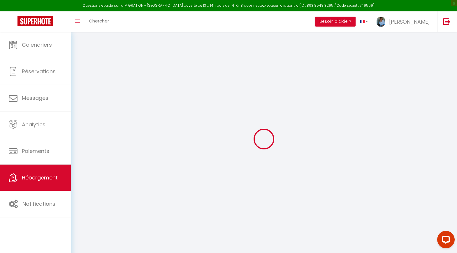
select select
checkbox input "false"
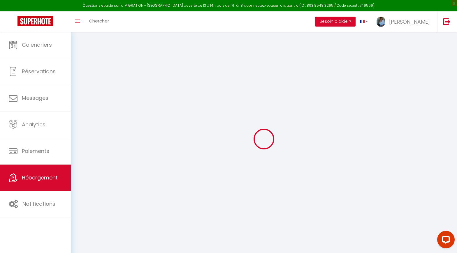
type input "0"
select select "17:00"
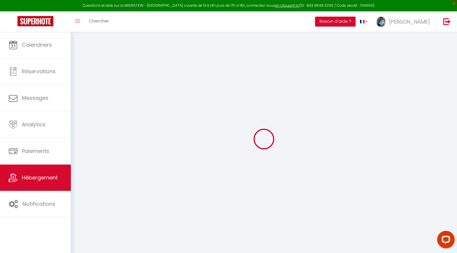
select select
select select "10:00"
select select "15"
select select "11:00"
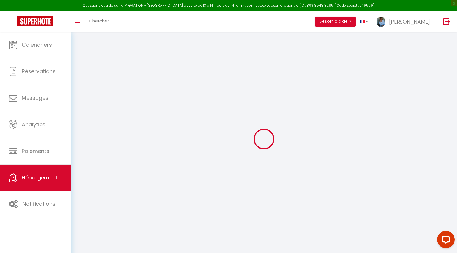
select select
checkbox input "false"
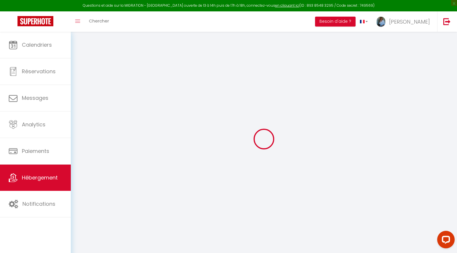
select select
checkbox input "false"
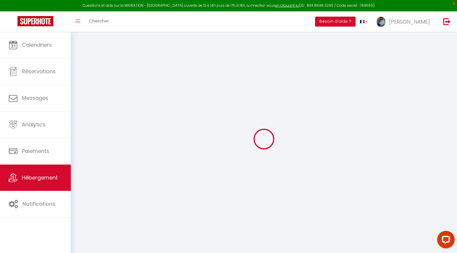
checkbox input "false"
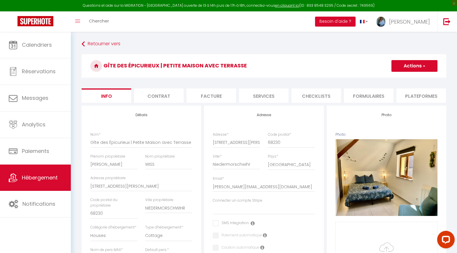
click at [326, 98] on li "Checklists" at bounding box center [316, 95] width 50 height 14
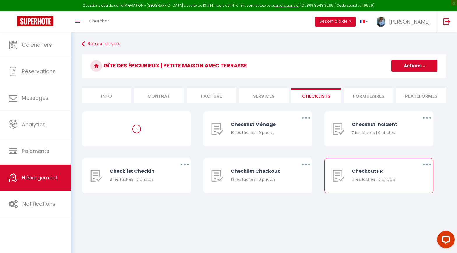
click at [428, 165] on button "button" at bounding box center [427, 164] width 16 height 9
click at [400, 179] on link "Editer" at bounding box center [411, 178] width 43 height 10
type input "Checkout FR"
type input "Avant de quitter le logement, nous vous remercions de bien vouloir effectuer le…"
select select "4"
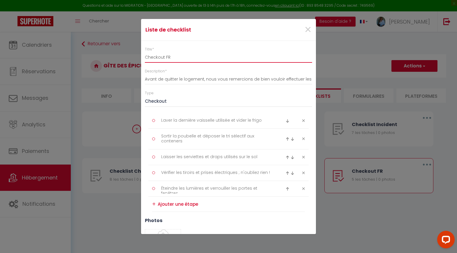
drag, startPoint x: 170, startPoint y: 57, endPoint x: 144, endPoint y: 57, distance: 26.2
click at [144, 57] on div "Titre * Checkout FR" at bounding box center [228, 55] width 175 height 16
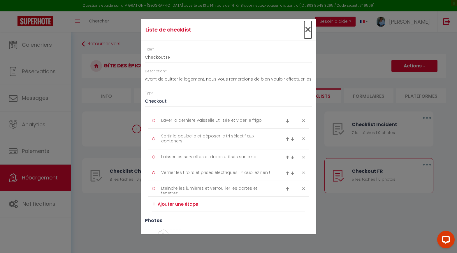
click at [309, 30] on span "×" at bounding box center [307, 29] width 7 height 17
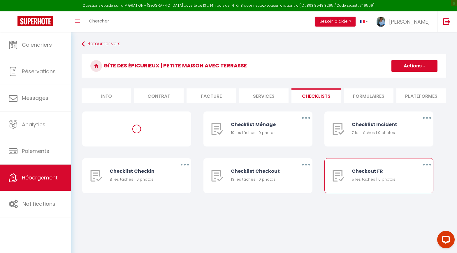
click at [424, 164] on button "button" at bounding box center [427, 164] width 16 height 9
click at [405, 177] on link "Editer" at bounding box center [411, 178] width 43 height 10
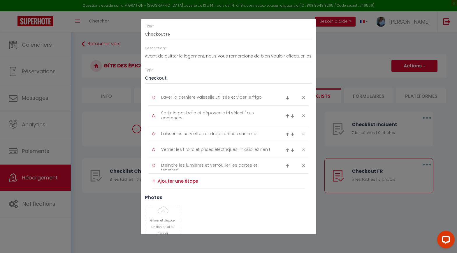
scroll to position [27, 0]
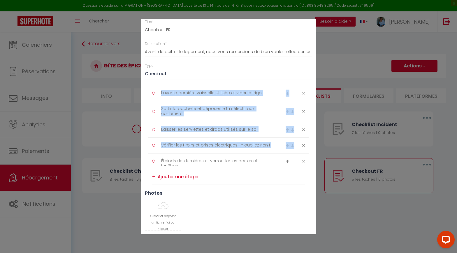
drag, startPoint x: 155, startPoint y: 83, endPoint x: 275, endPoint y: 167, distance: 147.3
click at [275, 167] on div "Titre * Checkout FR Description * Avant de quitter le logement, nous vous remer…" at bounding box center [228, 124] width 175 height 223
copy ul
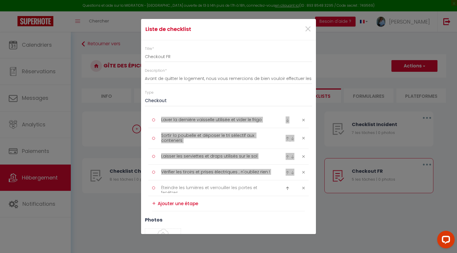
scroll to position [0, 0]
